Goal: Task Accomplishment & Management: Use online tool/utility

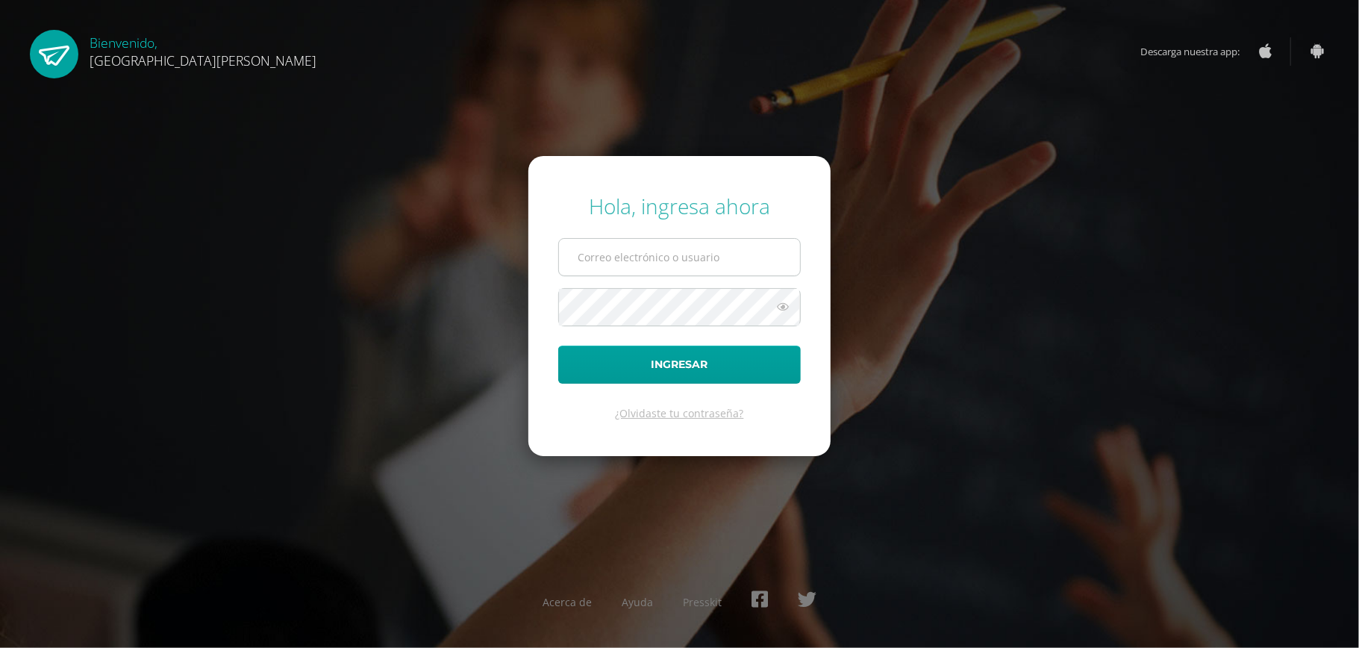
click at [607, 257] on input "text" at bounding box center [679, 257] width 241 height 37
type input "astridfgdg@hotmail.com"
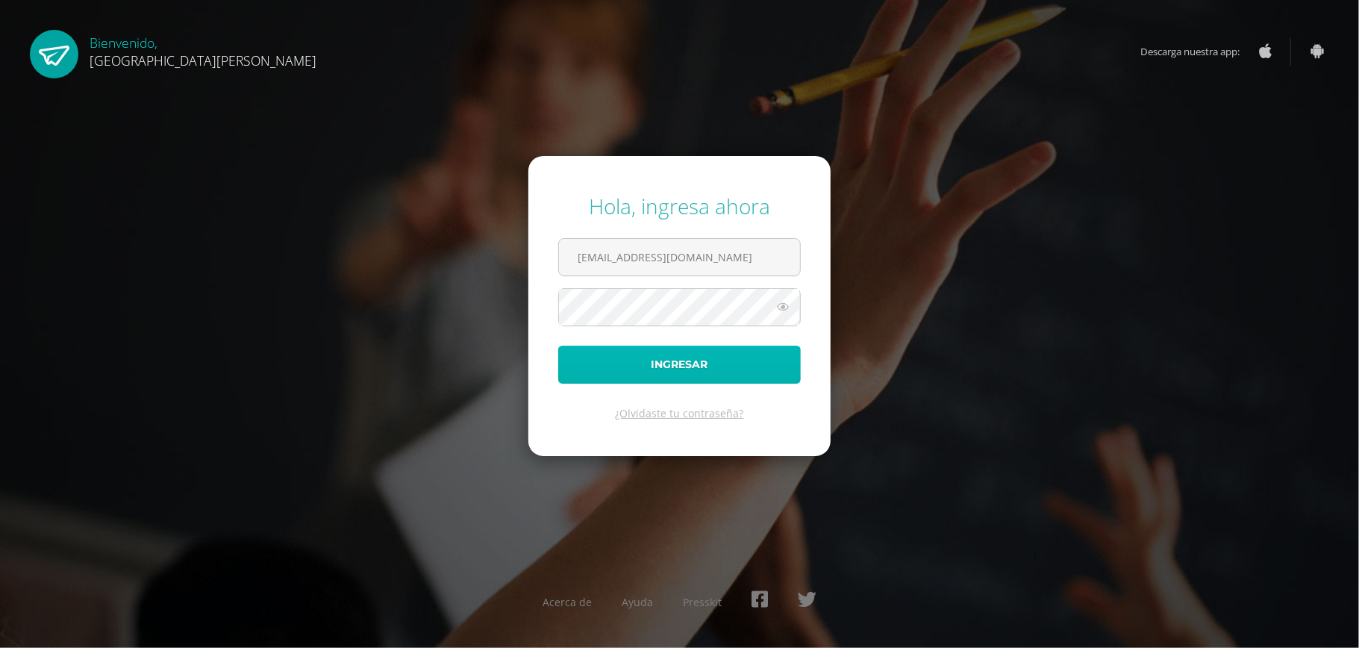
click at [639, 365] on button "Ingresar" at bounding box center [679, 364] width 242 height 38
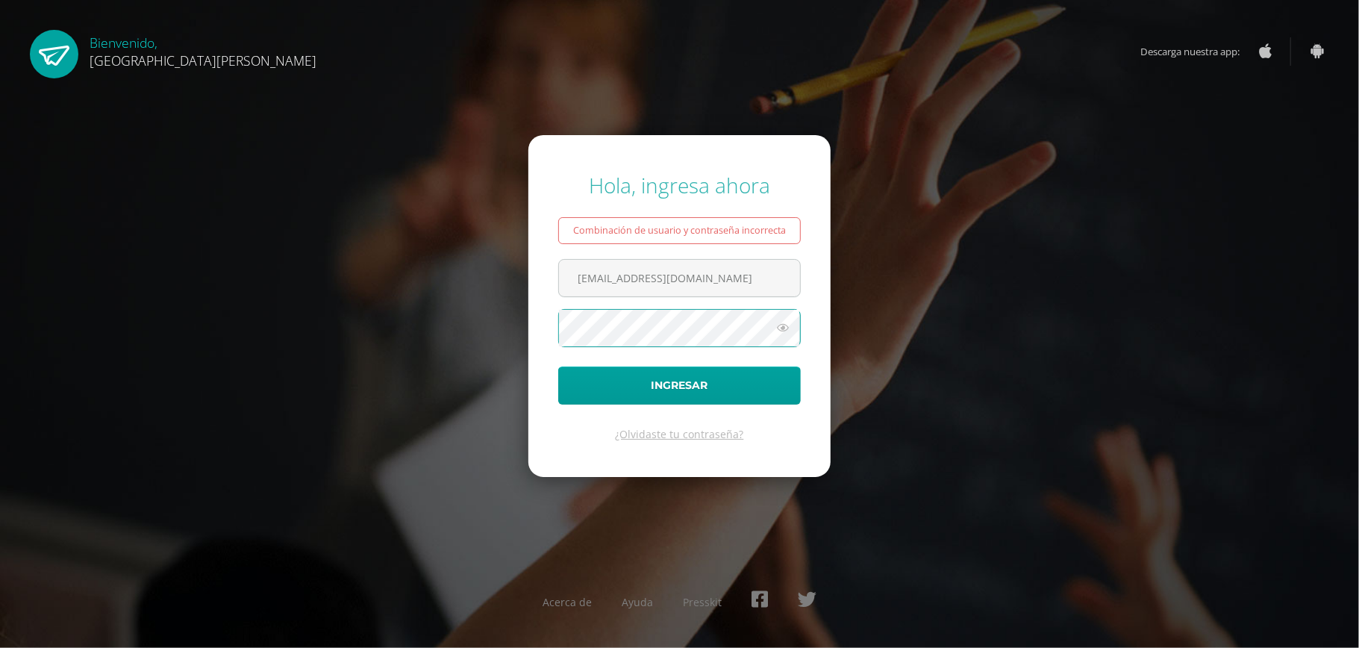
click at [558, 366] on button "Ingresar" at bounding box center [679, 385] width 242 height 38
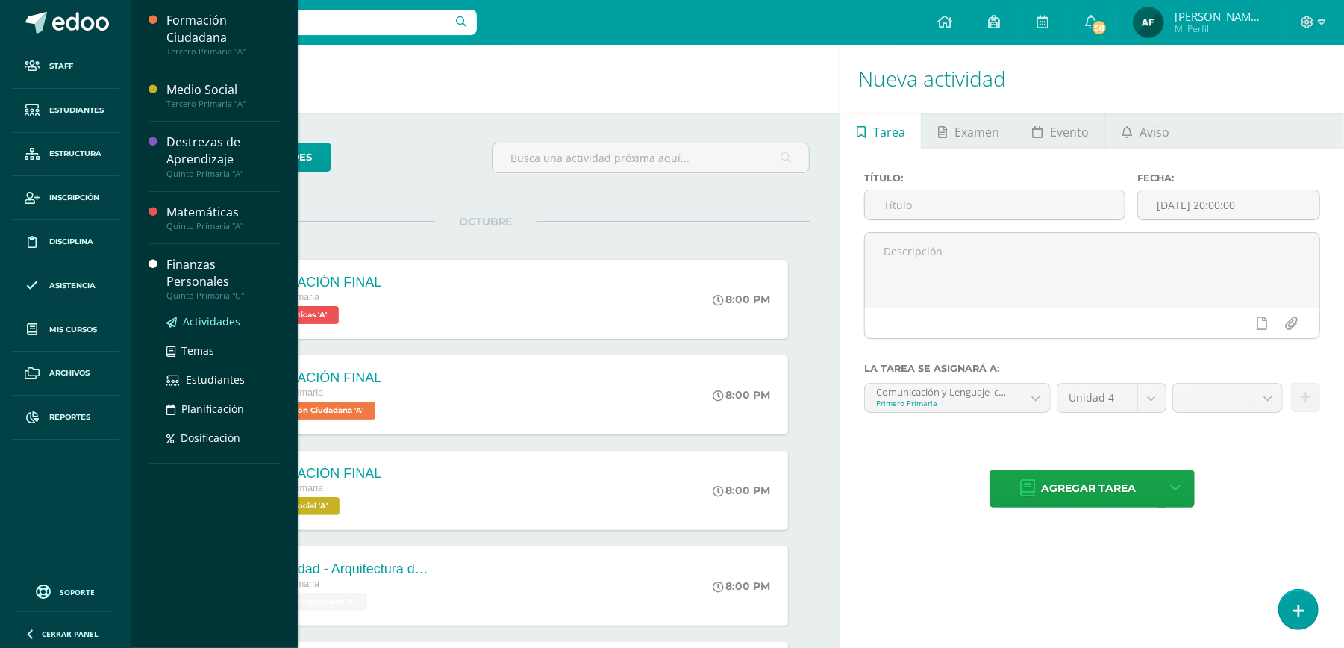
click at [200, 314] on span "Actividades" at bounding box center [211, 321] width 57 height 14
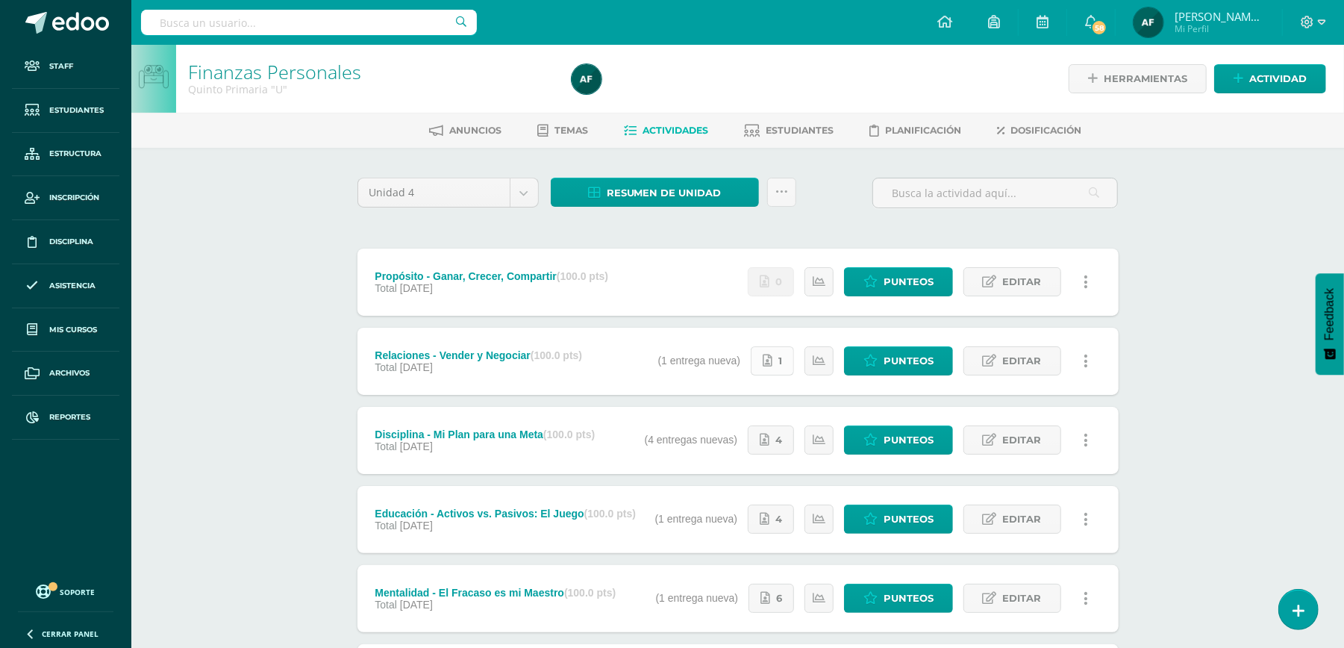
click at [768, 361] on icon at bounding box center [767, 360] width 10 height 13
click at [768, 358] on icon at bounding box center [767, 360] width 10 height 13
click at [777, 445] on span "4" at bounding box center [778, 440] width 7 height 28
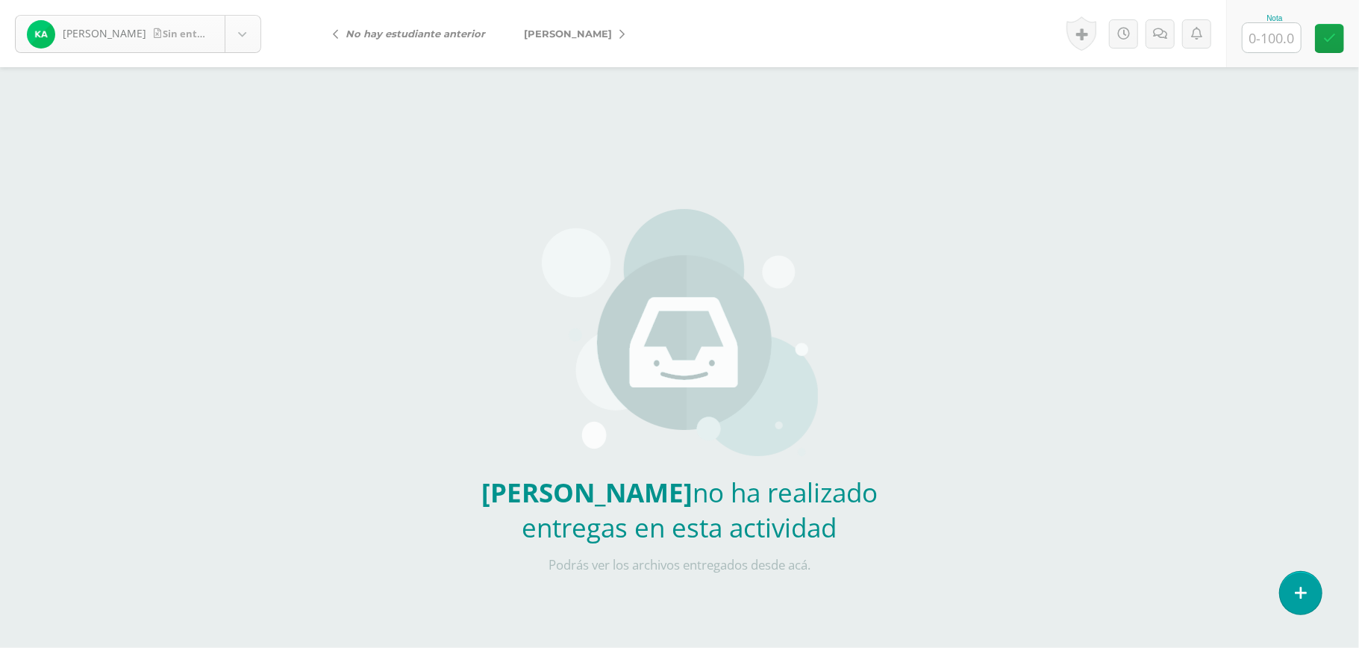
click at [246, 36] on body "Aguirre, Kellan Sin entrega Aguirre, Kellan Barrundia, Ana Cano, David Carrillo…" at bounding box center [679, 310] width 1359 height 621
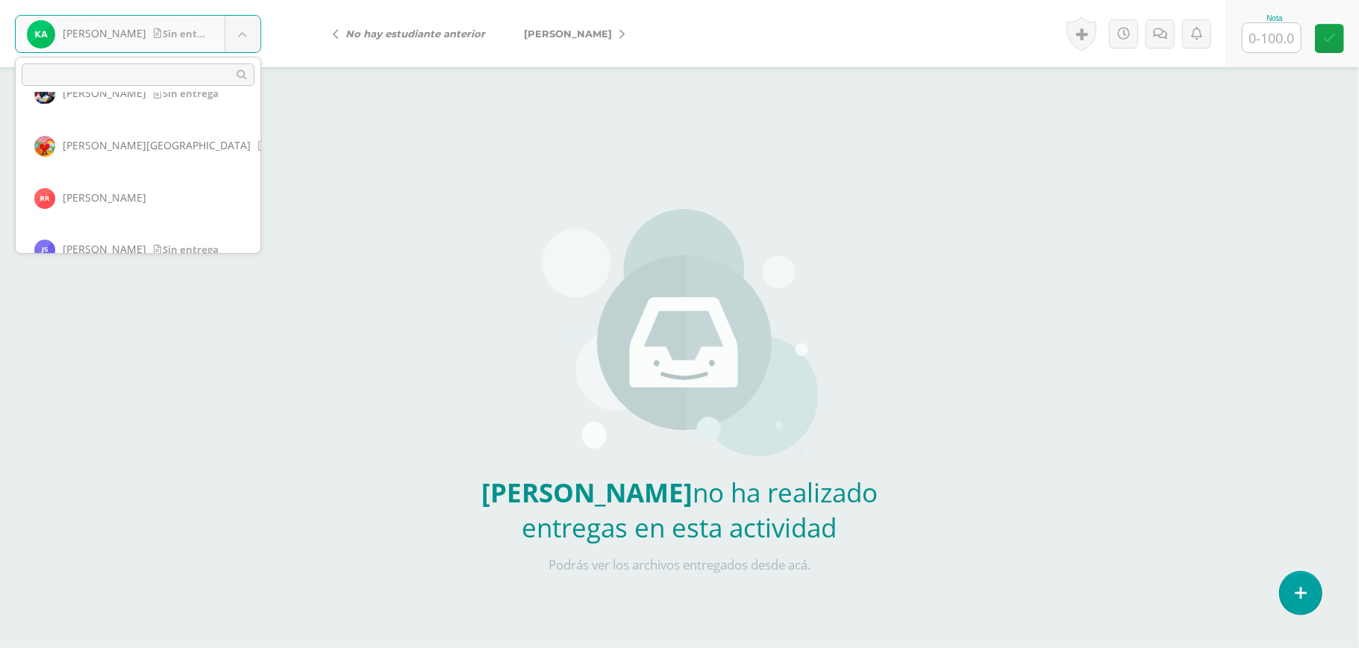
scroll to position [469, 0]
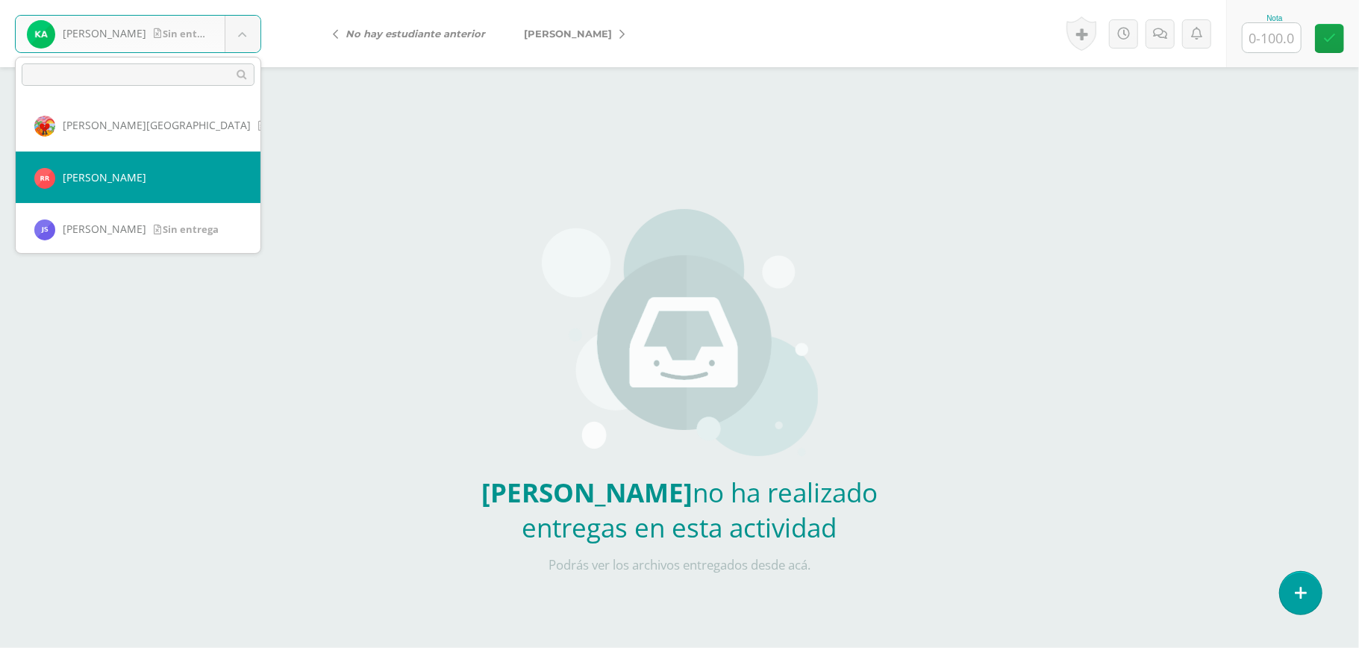
select select "581"
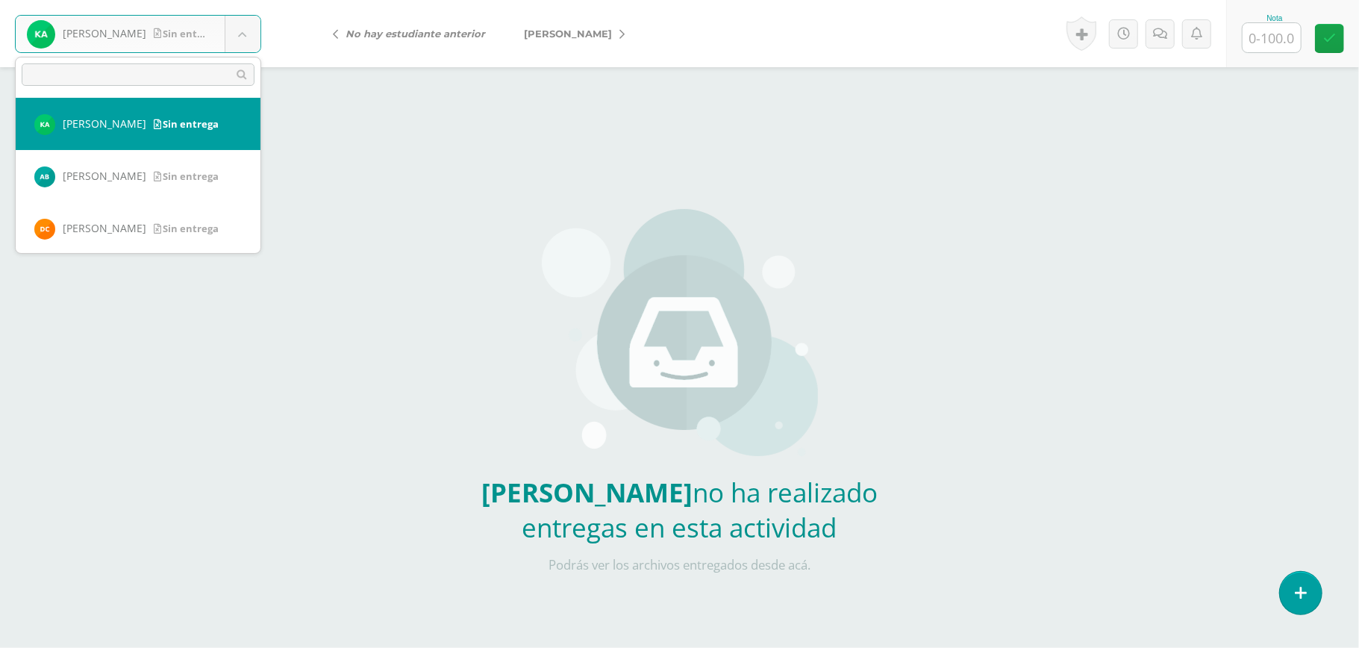
click at [242, 34] on body "[PERSON_NAME] entrega [PERSON_NAME] [PERSON_NAME] [PERSON_NAME] [PERSON_NAME] […" at bounding box center [679, 310] width 1359 height 621
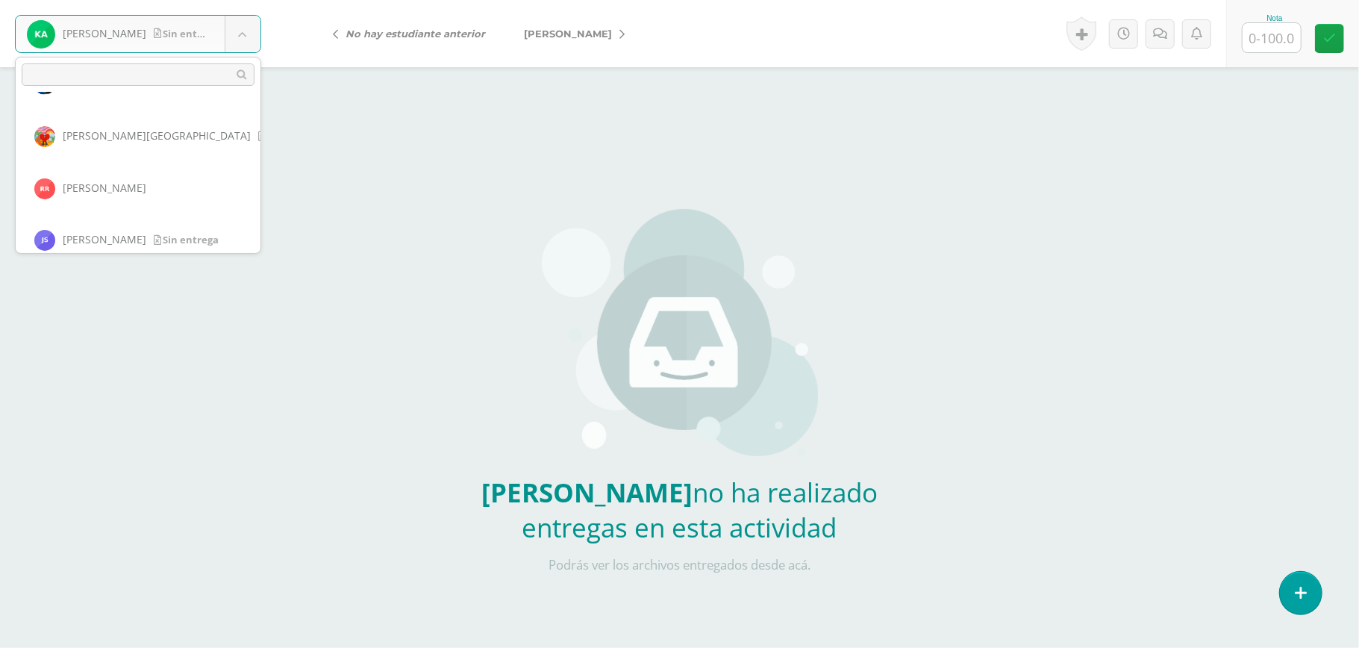
scroll to position [469, 0]
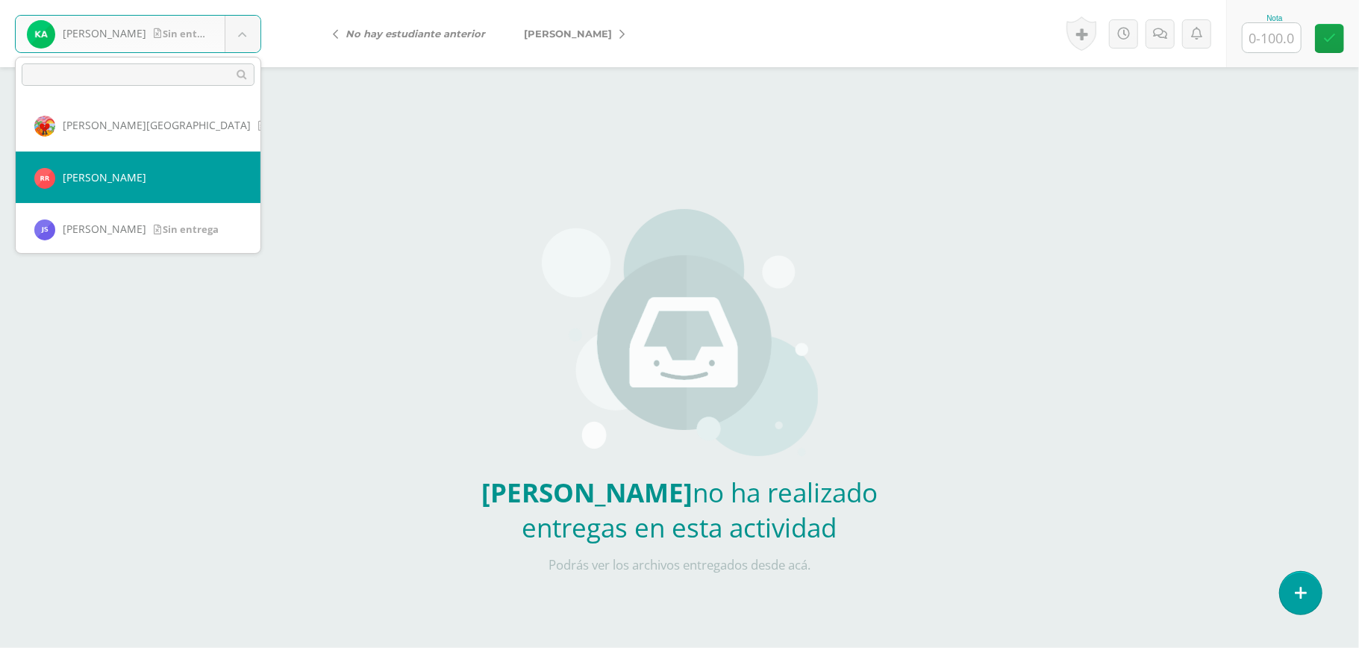
select select "581"
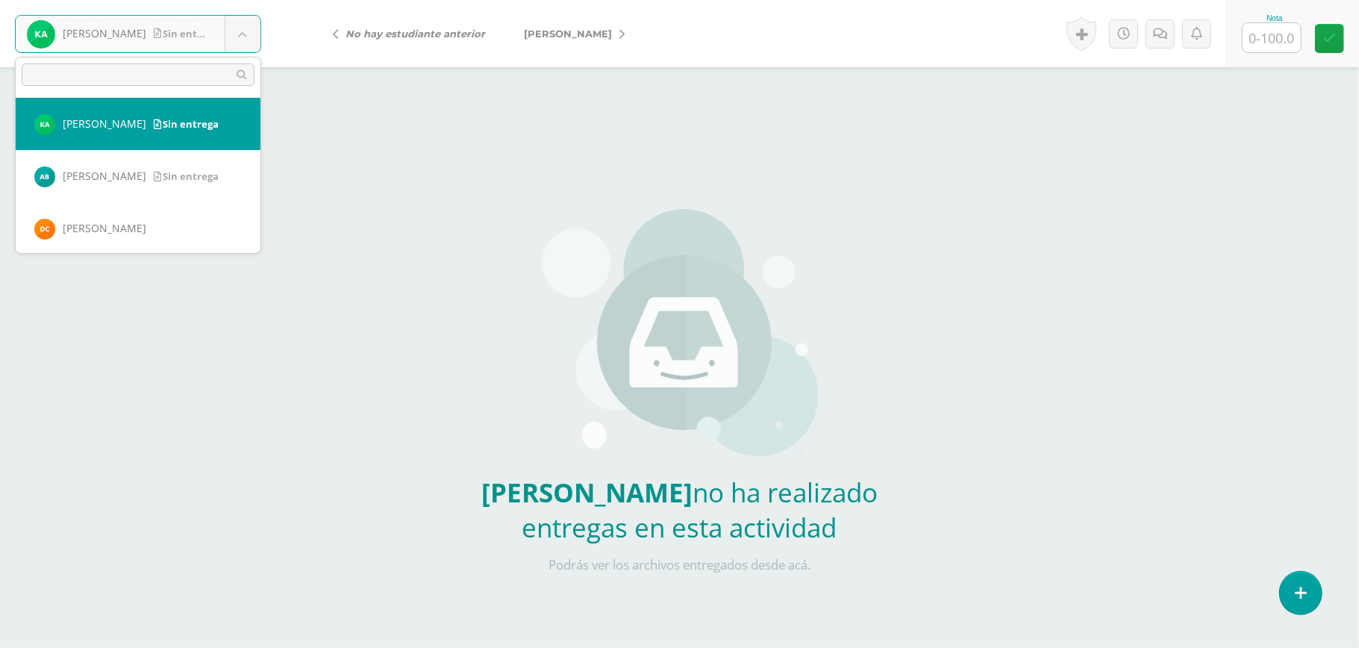
click at [239, 33] on body "Aguirre, Kellan Sin entrega Aguirre, Kellan Barrundia, Ana Cano, David Carrillo…" at bounding box center [679, 310] width 1359 height 621
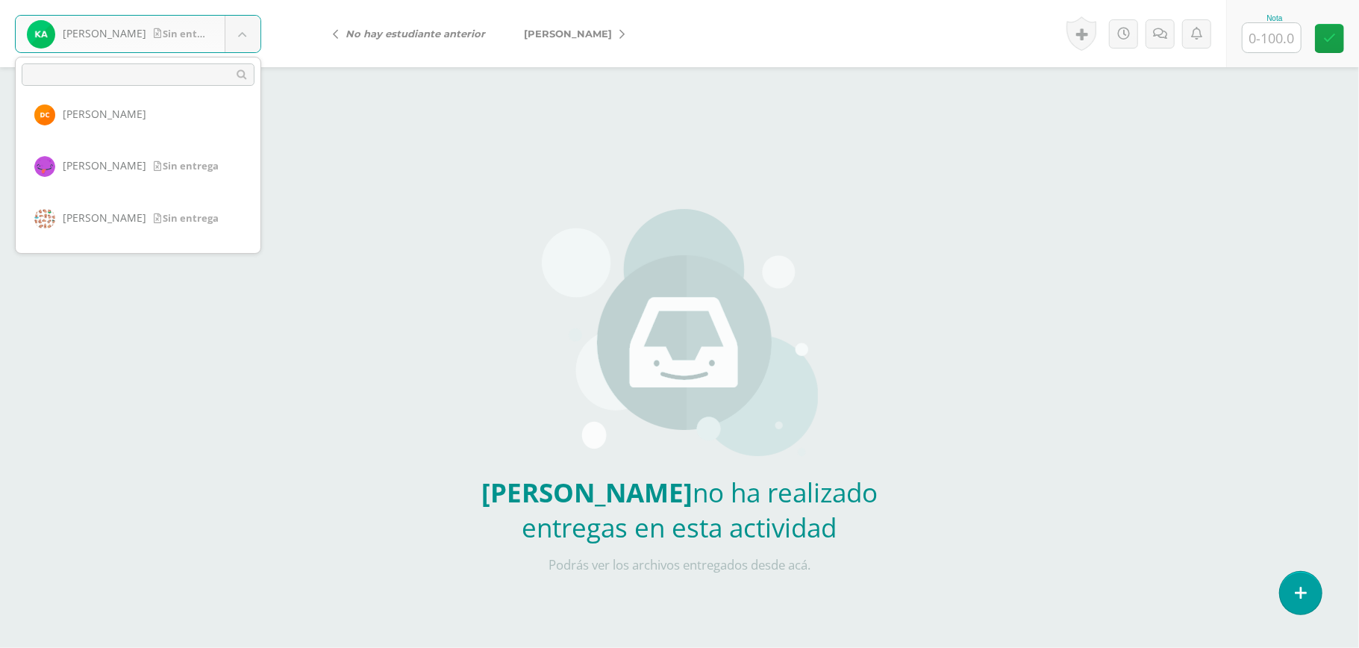
scroll to position [99, 0]
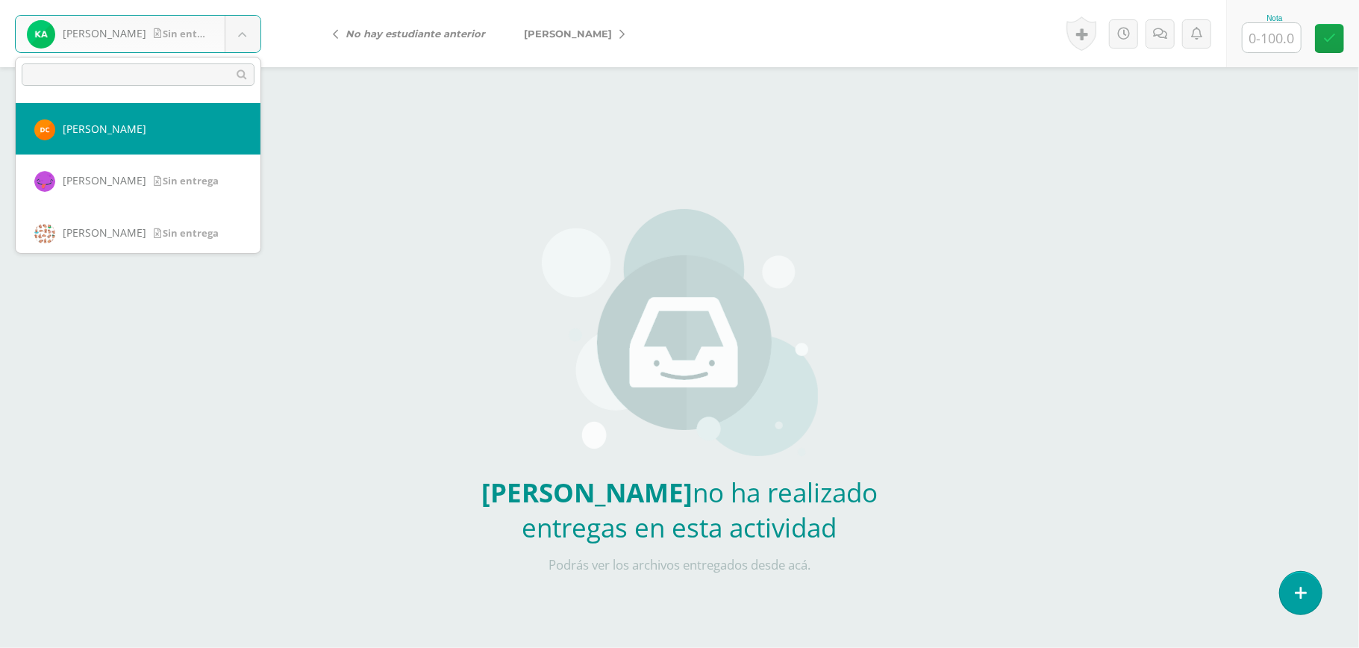
select select "441"
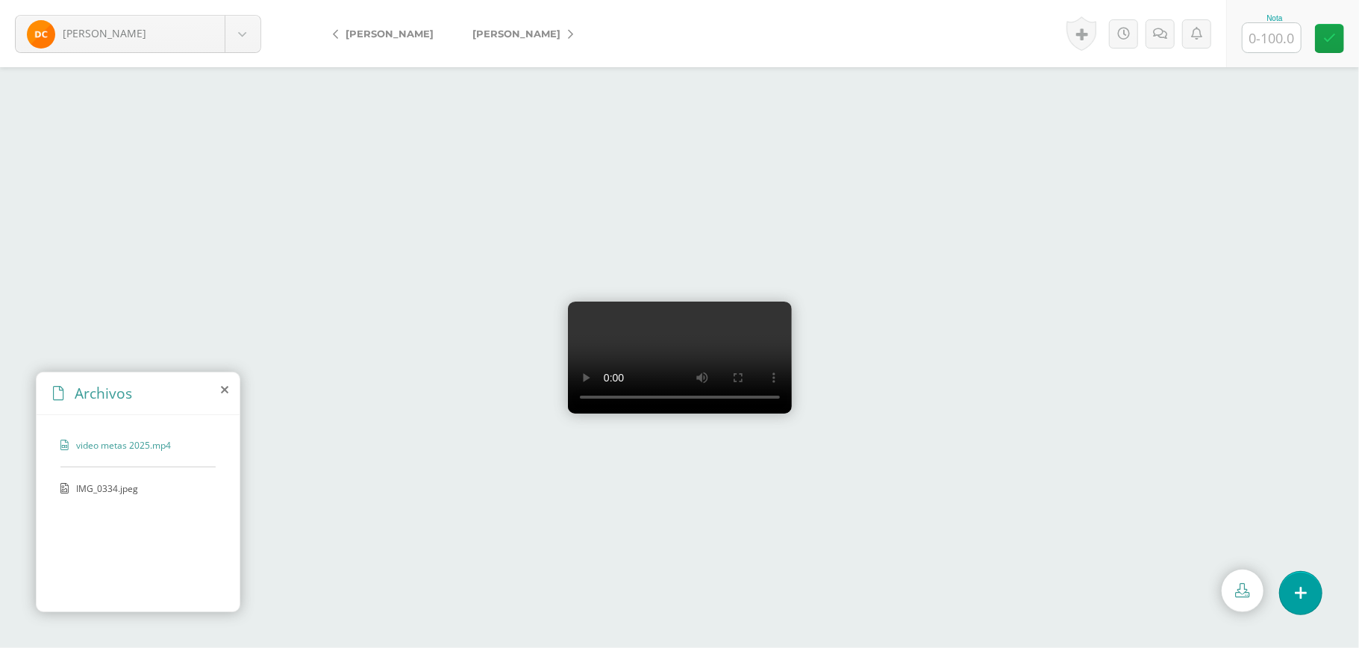
click at [319, 257] on div at bounding box center [679, 357] width 1359 height 580
